Goal: Information Seeking & Learning: Find specific fact

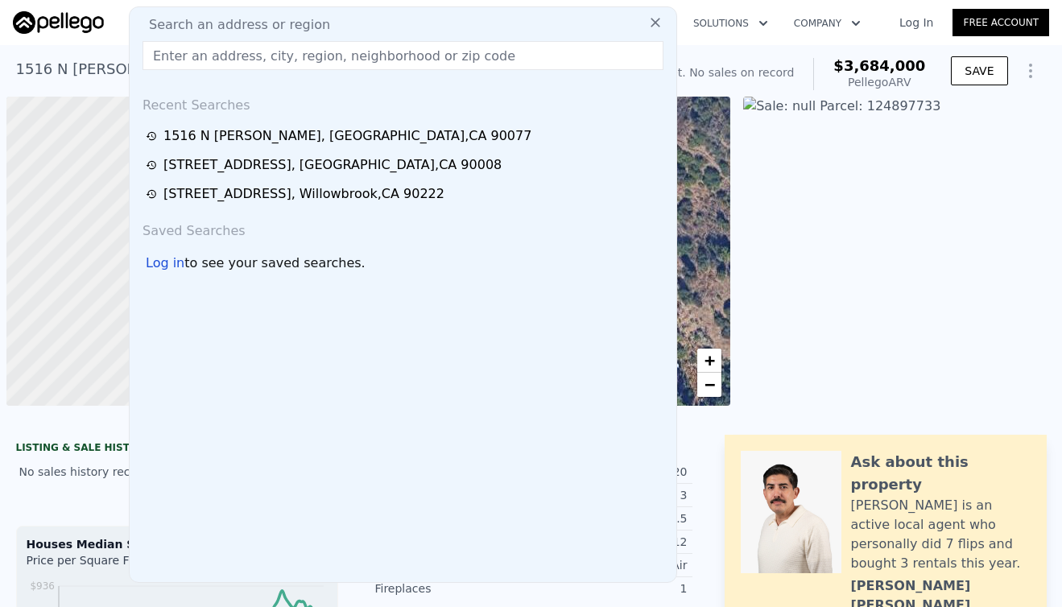
scroll to position [0, 6]
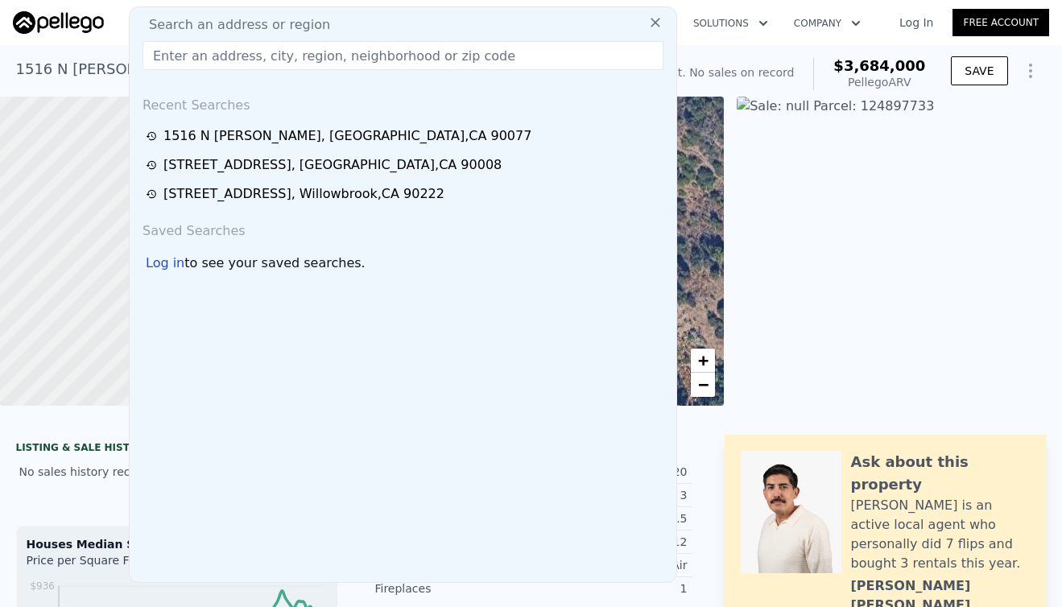
click at [242, 57] on input "text" at bounding box center [403, 55] width 521 height 29
paste input "[STREET_ADDRESS]"
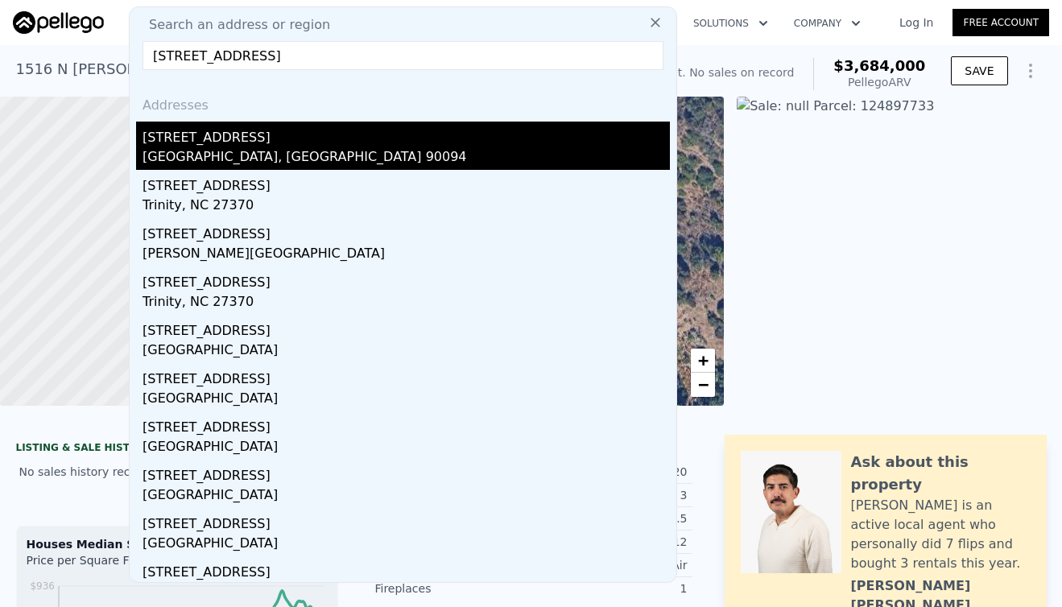
type input "[STREET_ADDRESS]"
click at [275, 138] on div "[STREET_ADDRESS]" at bounding box center [406, 135] width 527 height 26
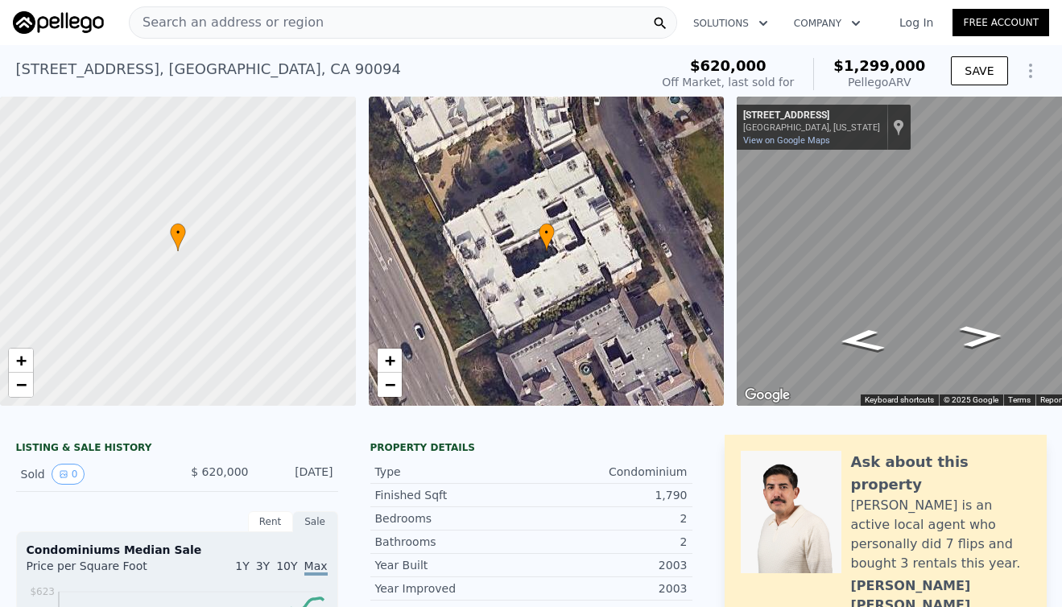
click at [320, 62] on div "[STREET_ADDRESS]" at bounding box center [209, 69] width 386 height 23
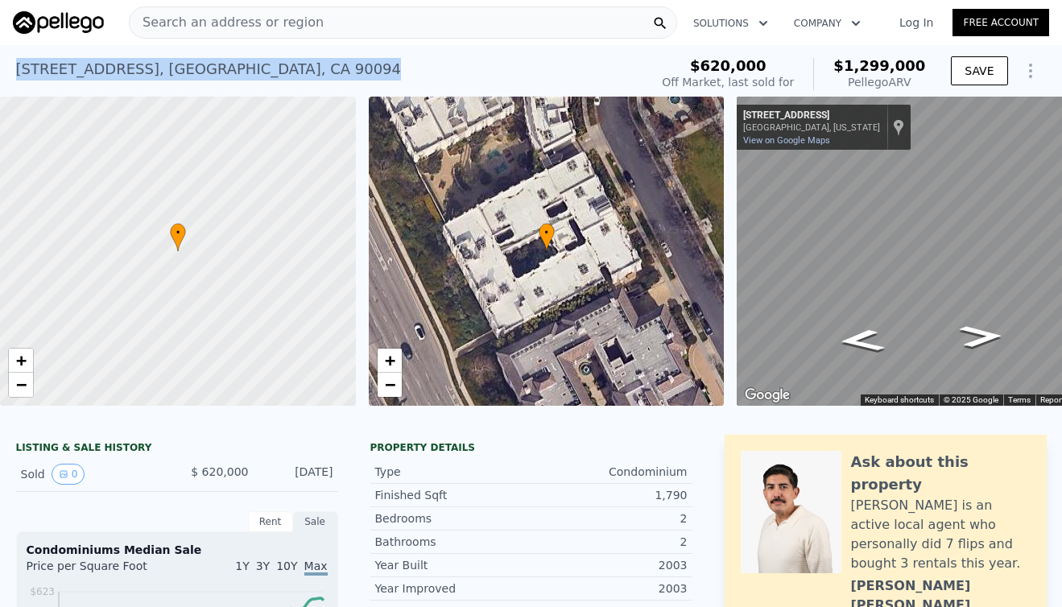
click at [320, 62] on div "[STREET_ADDRESS]" at bounding box center [209, 69] width 386 height 23
copy div "[STREET_ADDRESS] Sold [DATE] for $620k (~ARV $1.299m )"
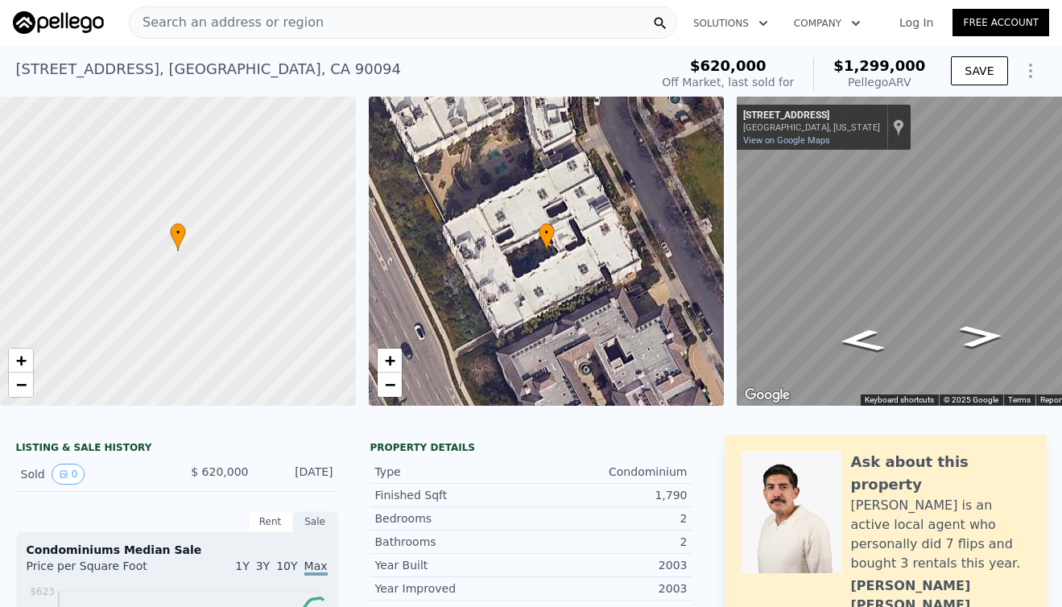
click at [341, 27] on div "Search an address or region" at bounding box center [403, 22] width 548 height 32
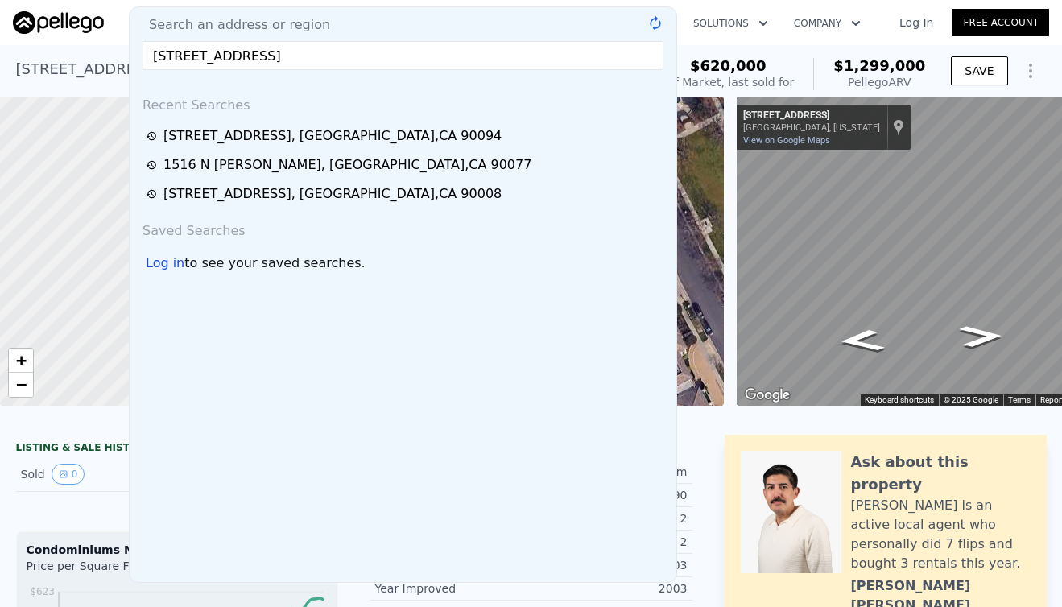
click at [328, 60] on input "[STREET_ADDRESS]" at bounding box center [403, 55] width 521 height 29
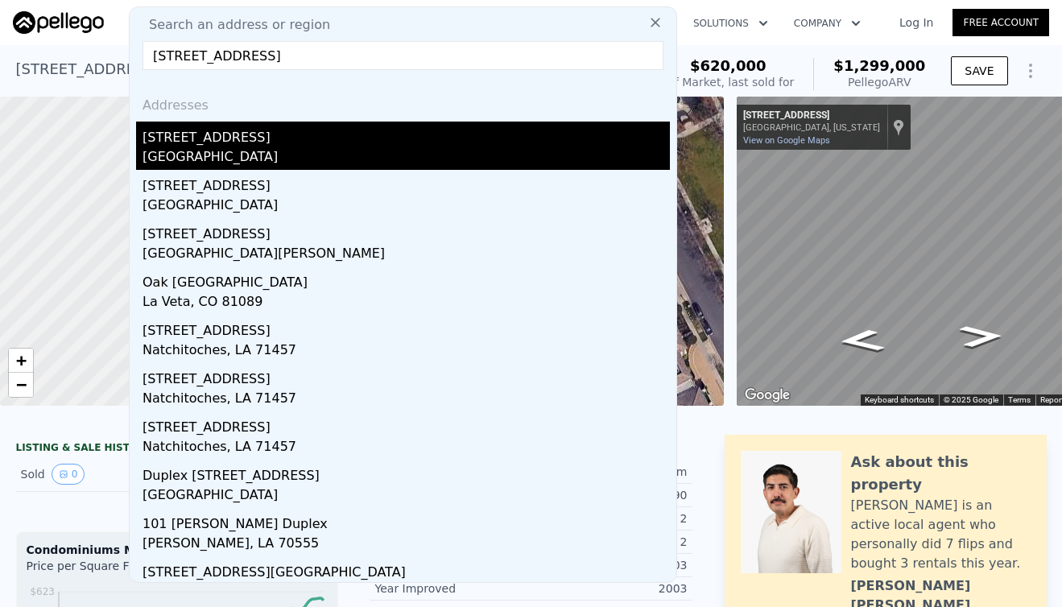
type input "[STREET_ADDRESS]"
click at [319, 143] on div "[STREET_ADDRESS]" at bounding box center [406, 135] width 527 height 26
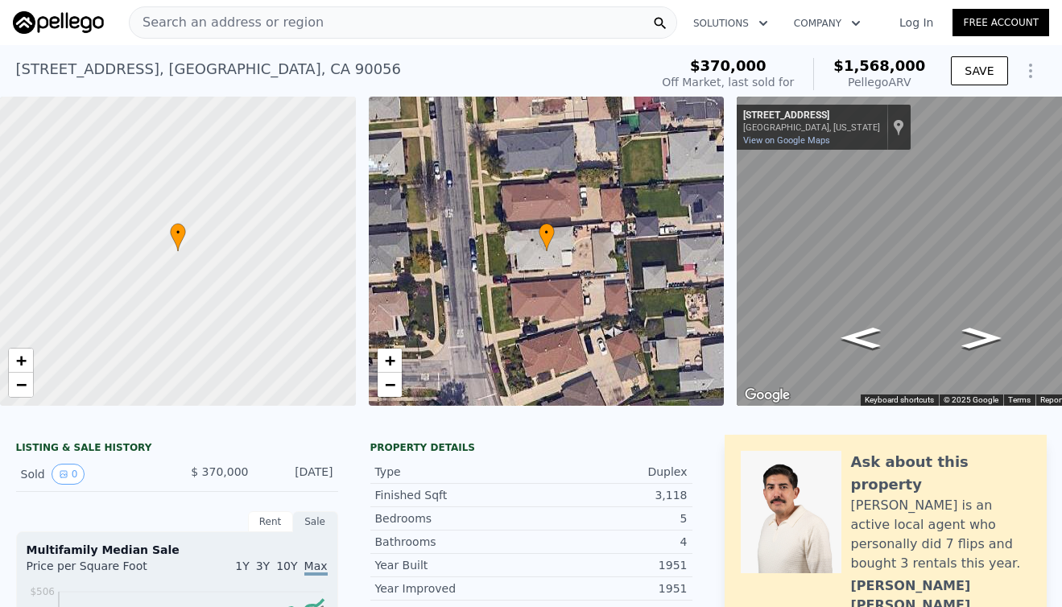
click at [181, 68] on div "[STREET_ADDRESS]" at bounding box center [209, 69] width 386 height 23
click at [182, 68] on div "[STREET_ADDRESS]" at bounding box center [209, 69] width 386 height 23
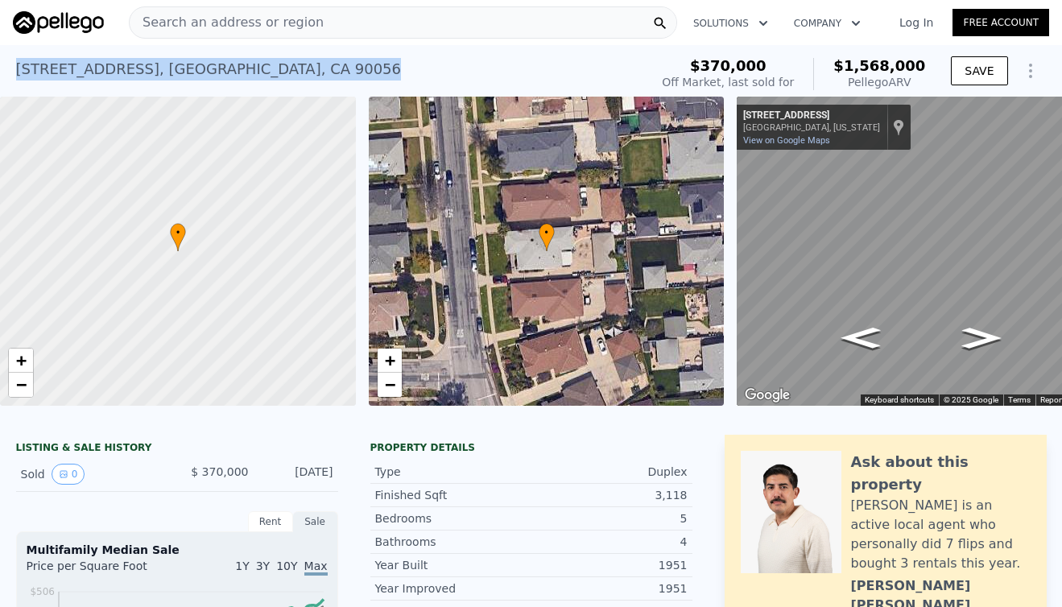
click at [182, 68] on div "[STREET_ADDRESS]" at bounding box center [209, 69] width 386 height 23
copy div "[STREET_ADDRESS] Sold [DATE] for $370k (~ARV $1.568m )"
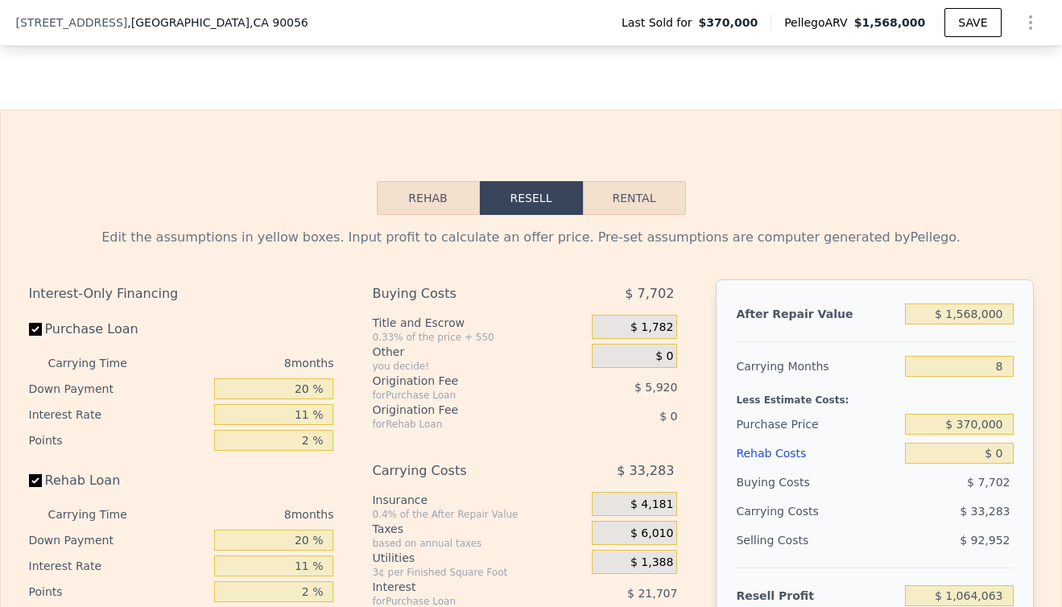
scroll to position [2253, 0]
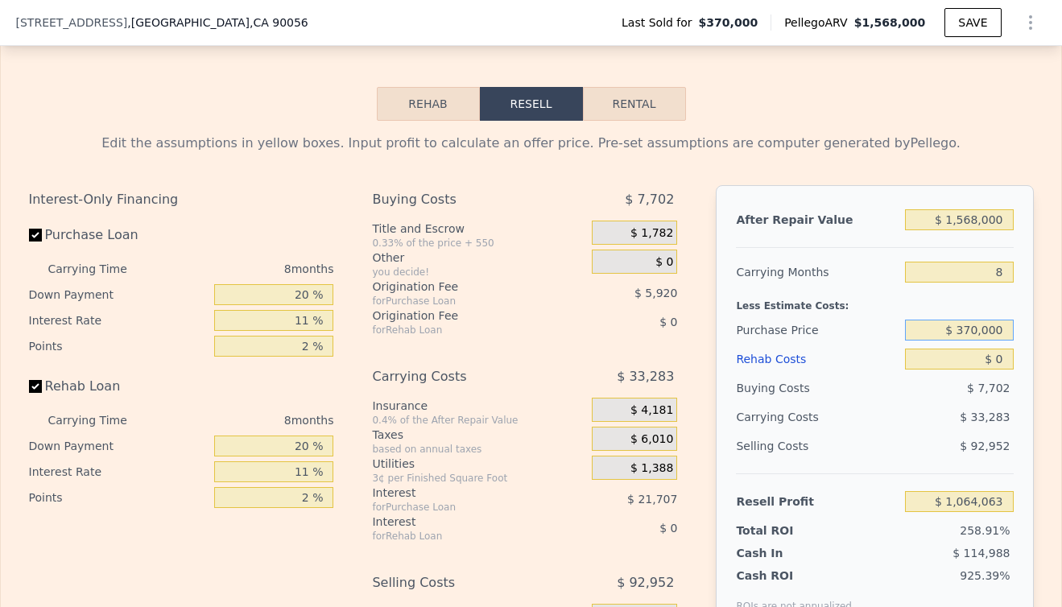
click at [966, 323] on input "$ 370,000" at bounding box center [959, 330] width 108 height 21
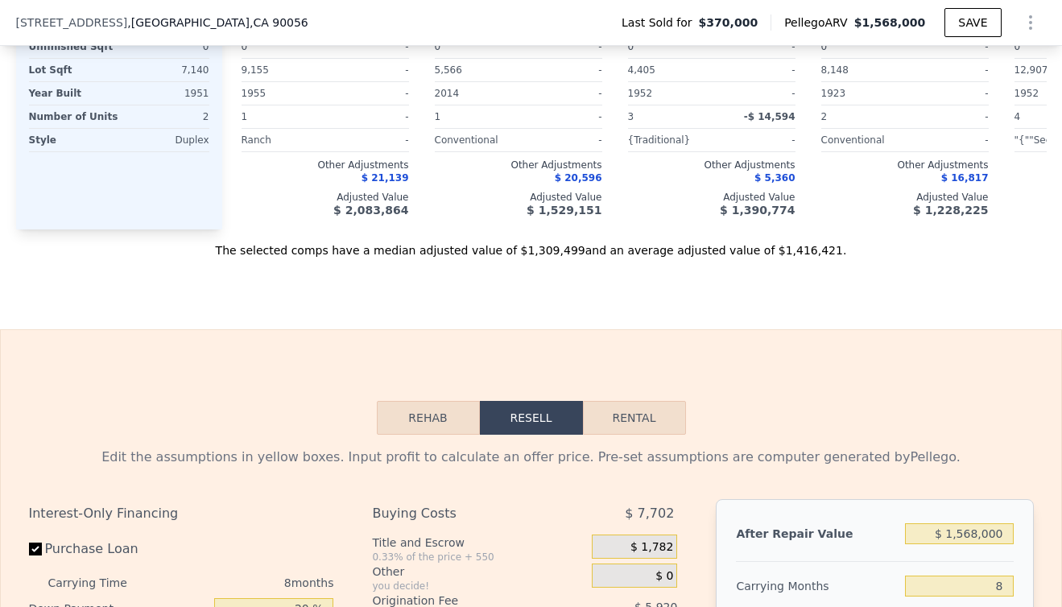
scroll to position [1936, 0]
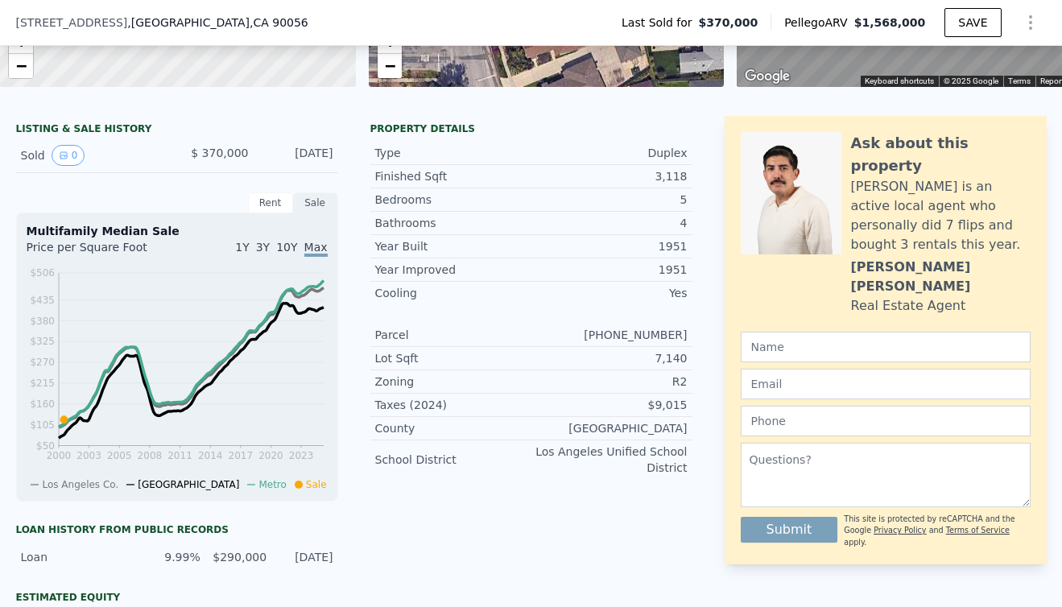
type input "$ 370,000"
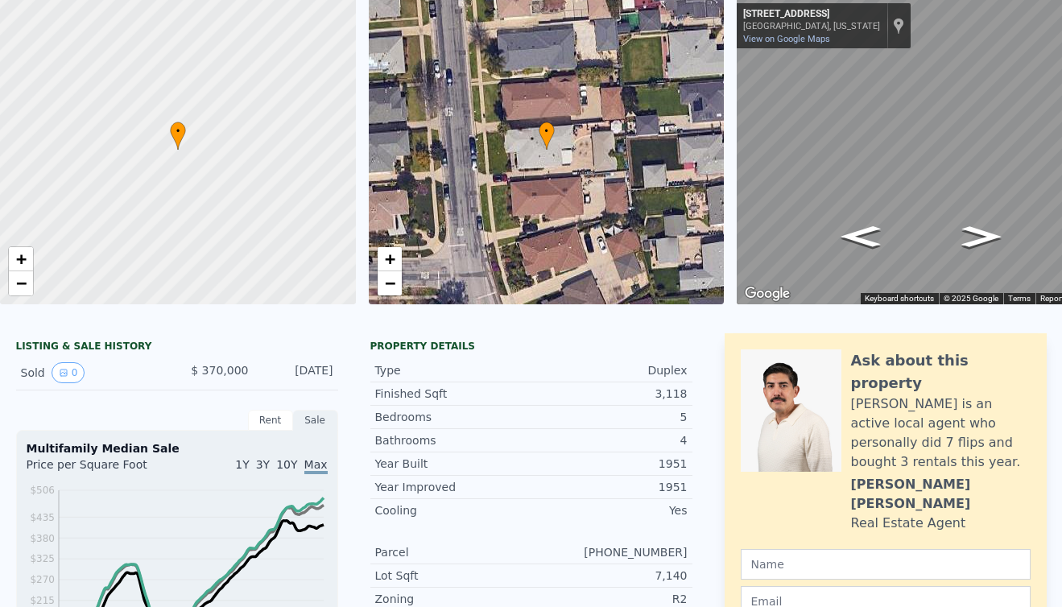
scroll to position [0, 0]
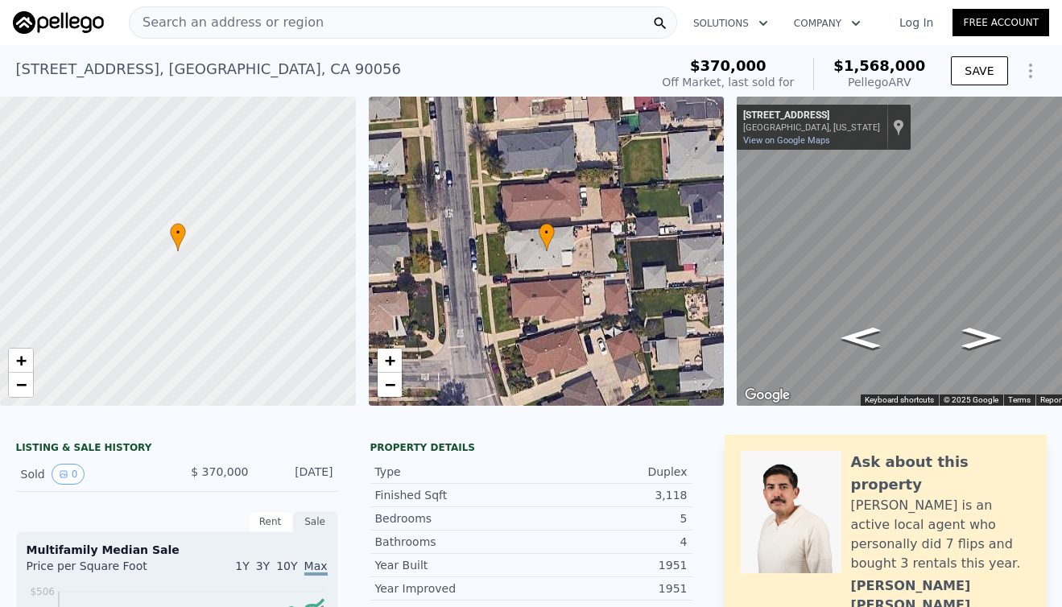
click at [234, 60] on div "[STREET_ADDRESS]" at bounding box center [209, 69] width 386 height 23
click at [234, 72] on div "[STREET_ADDRESS]" at bounding box center [209, 69] width 386 height 23
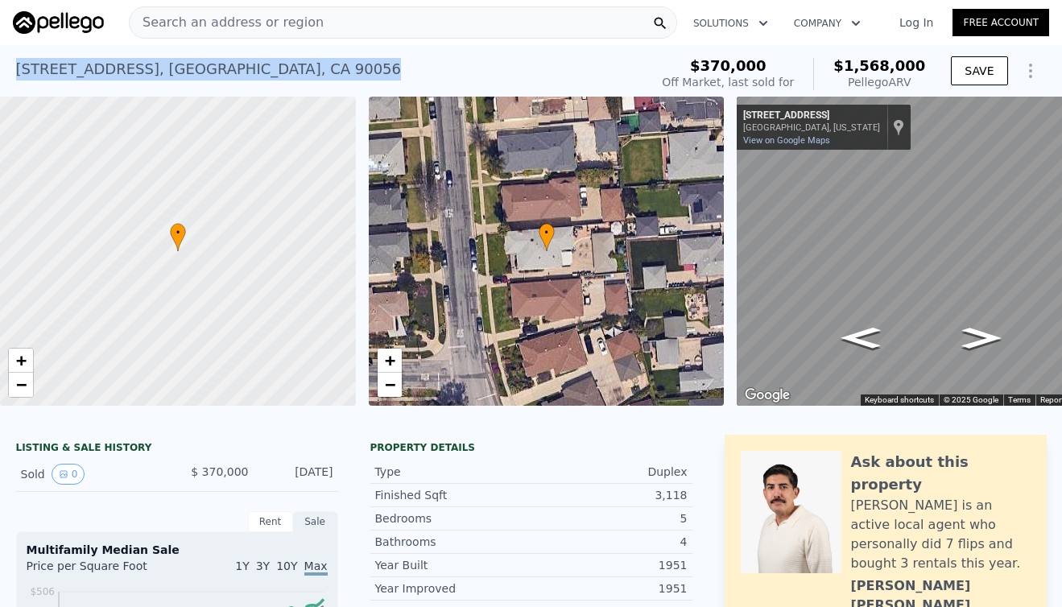
click at [234, 72] on div "[STREET_ADDRESS]" at bounding box center [209, 69] width 386 height 23
